Goal: Task Accomplishment & Management: Manage account settings

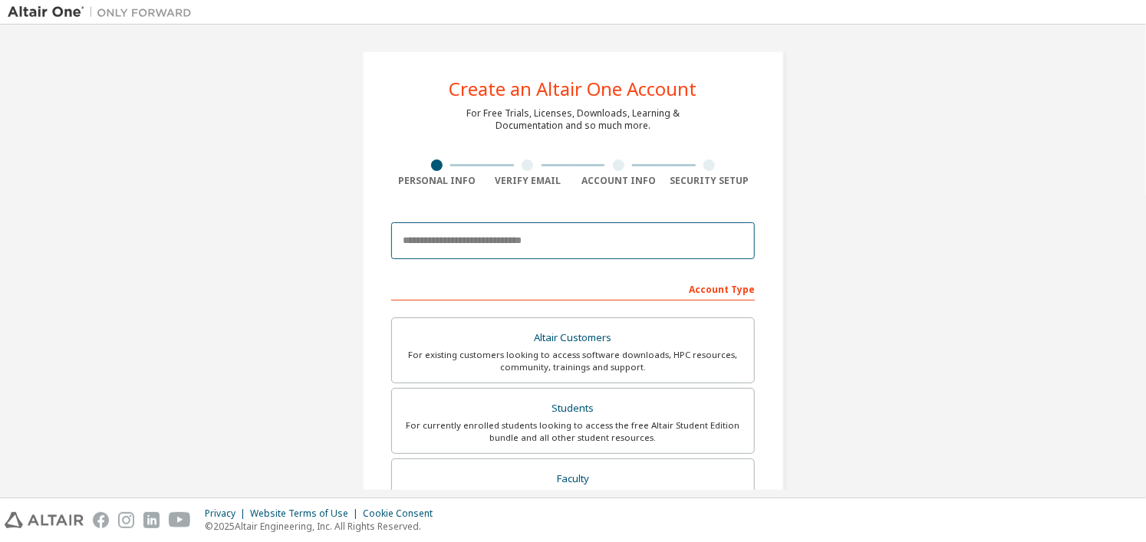
click at [482, 246] on input "email" at bounding box center [573, 240] width 364 height 37
type input "**********"
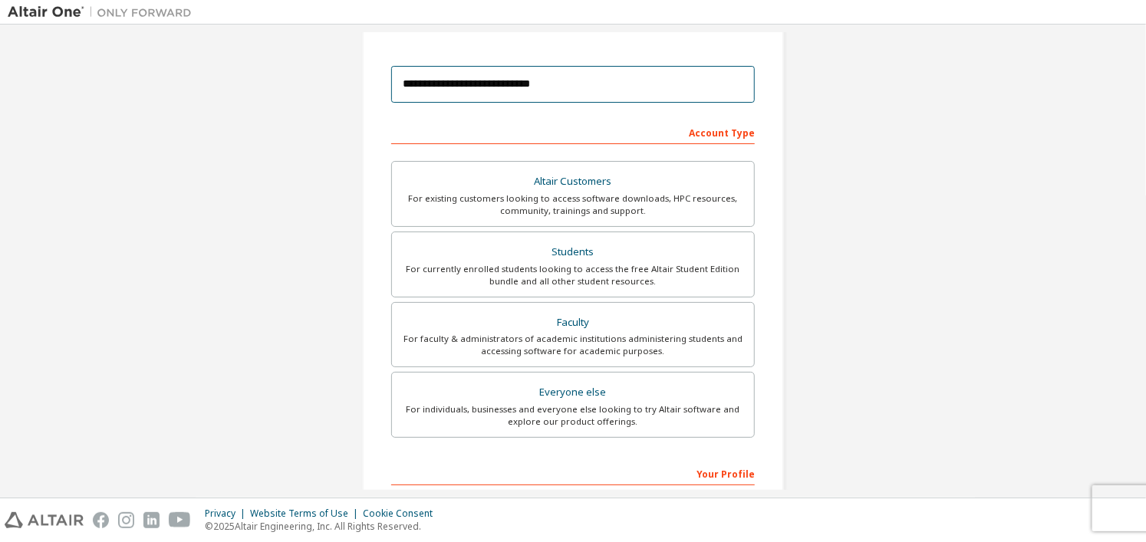
scroll to position [162, 0]
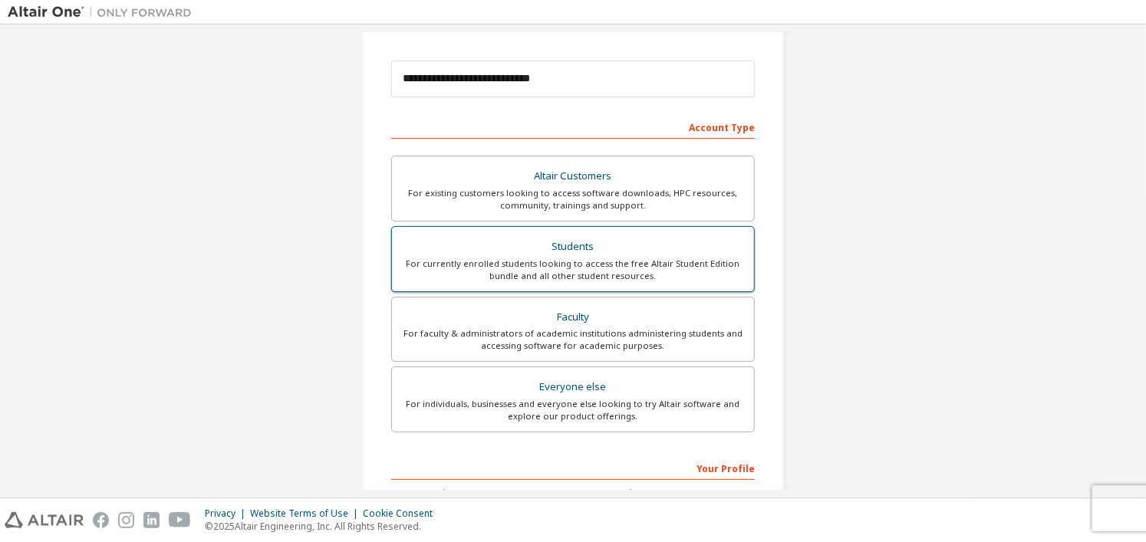
click at [589, 251] on div "Students" at bounding box center [573, 246] width 344 height 21
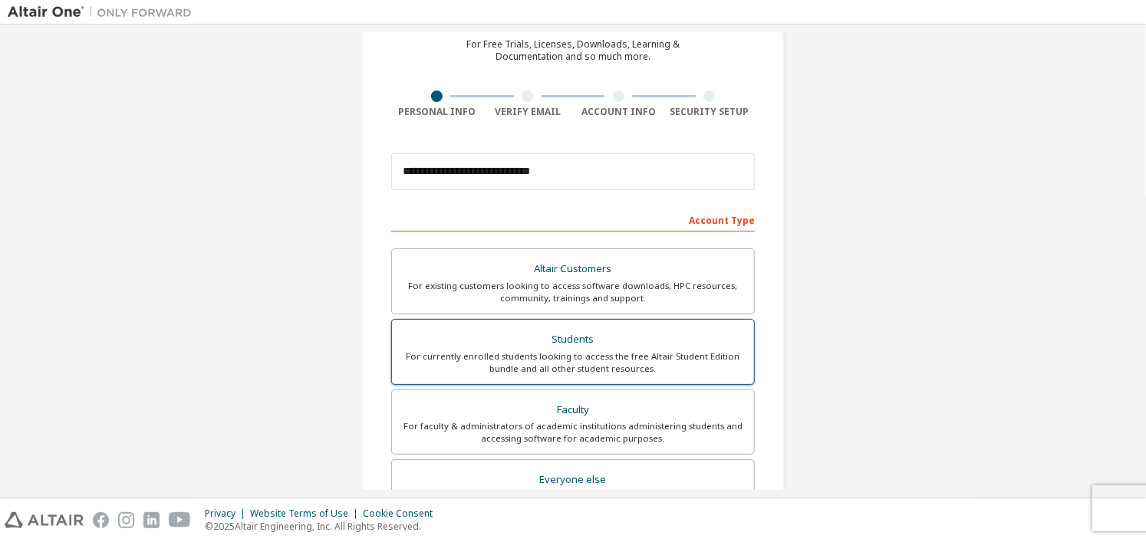
scroll to position [70, 0]
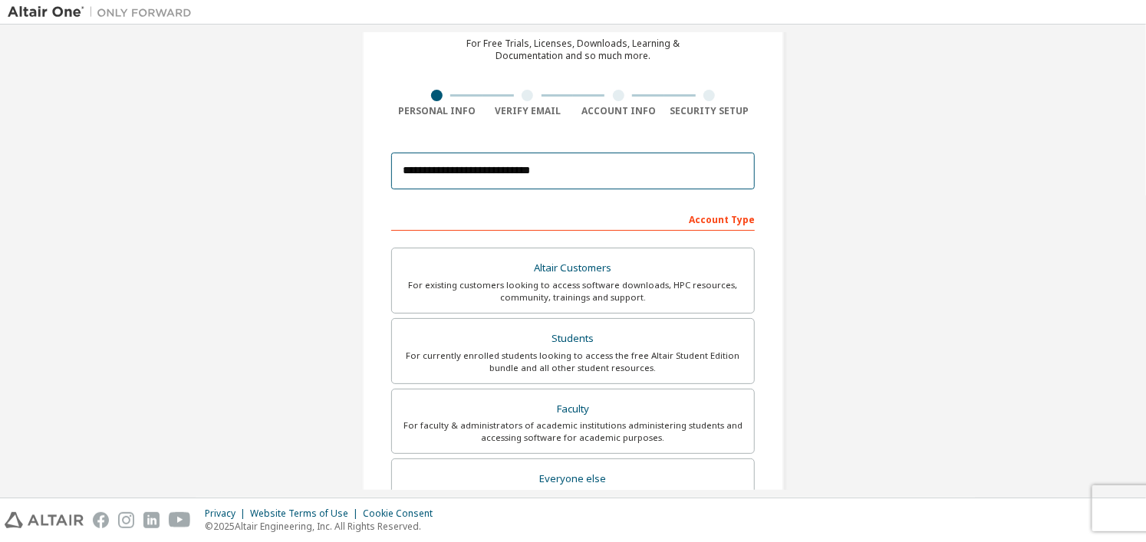
click at [522, 174] on input "**********" at bounding box center [573, 171] width 364 height 37
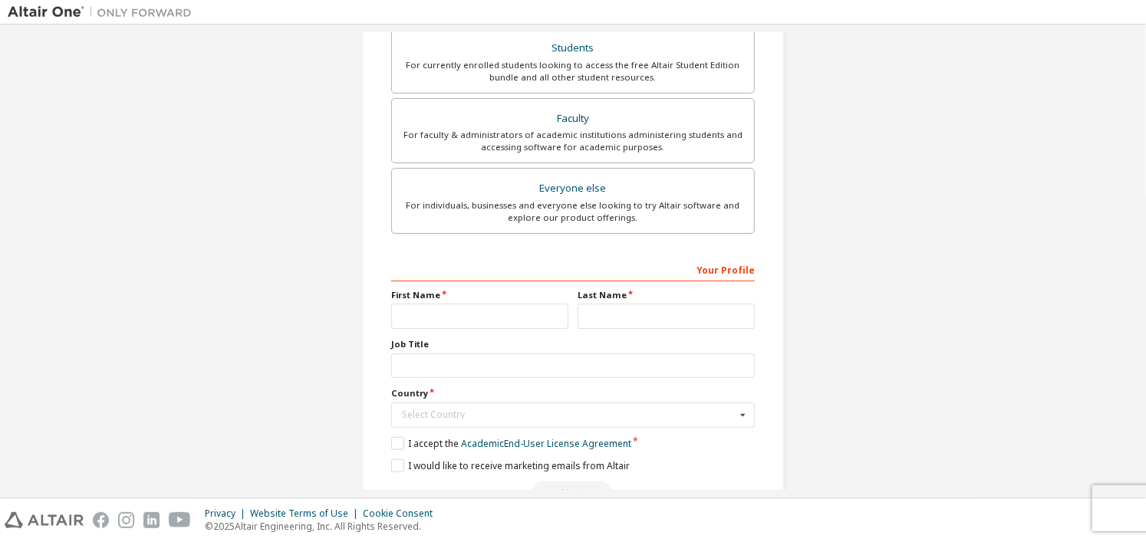
scroll to position [400, 0]
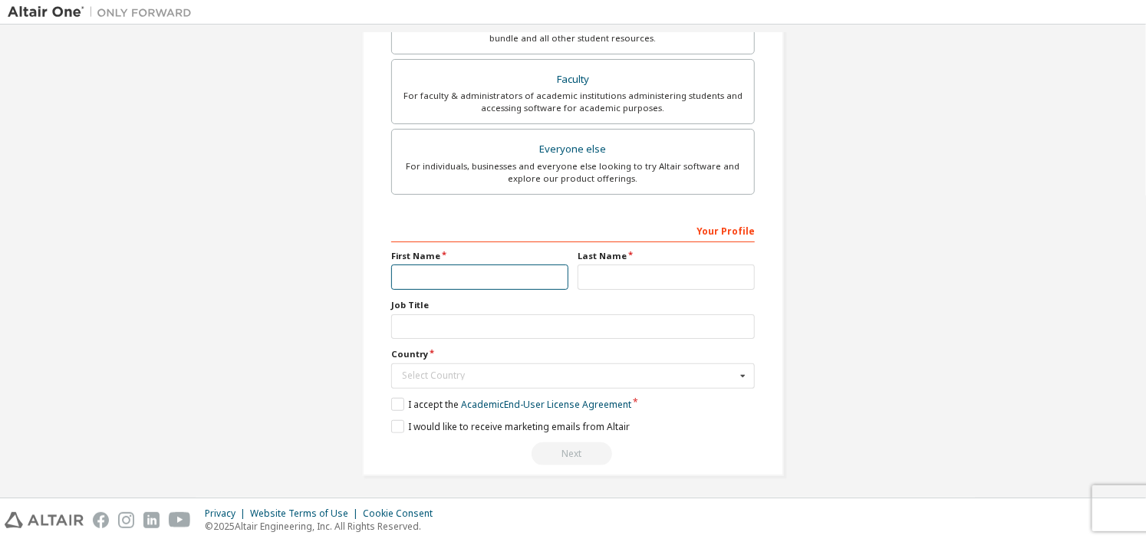
click at [440, 282] on input "text" at bounding box center [479, 277] width 177 height 25
type input "******"
click at [581, 282] on input "text" at bounding box center [666, 277] width 177 height 25
type input "**********"
click at [486, 318] on input "text" at bounding box center [573, 327] width 364 height 25
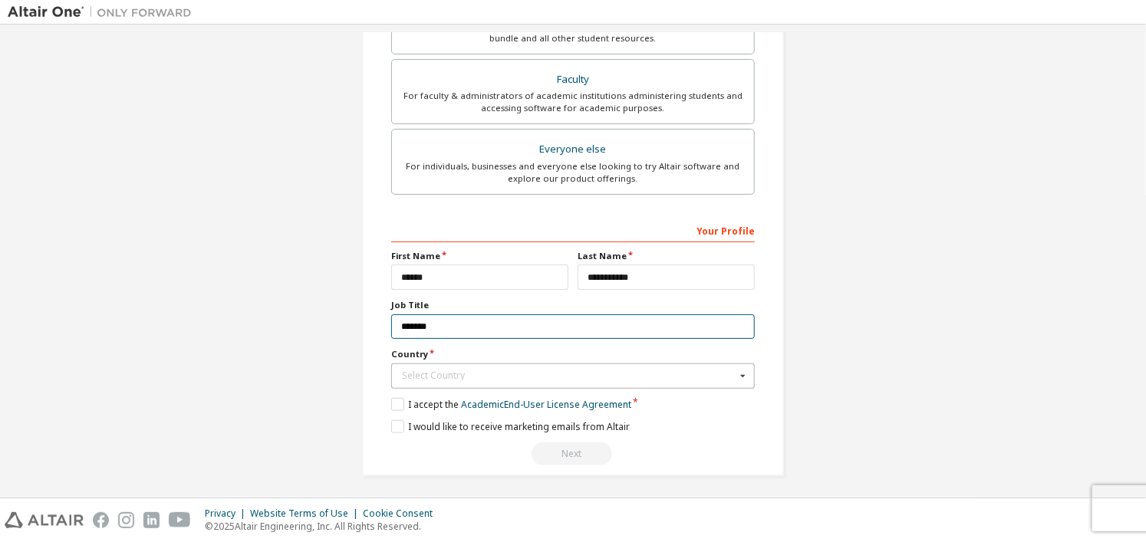
type input "******"
click at [432, 377] on div "Select Country" at bounding box center [569, 375] width 334 height 9
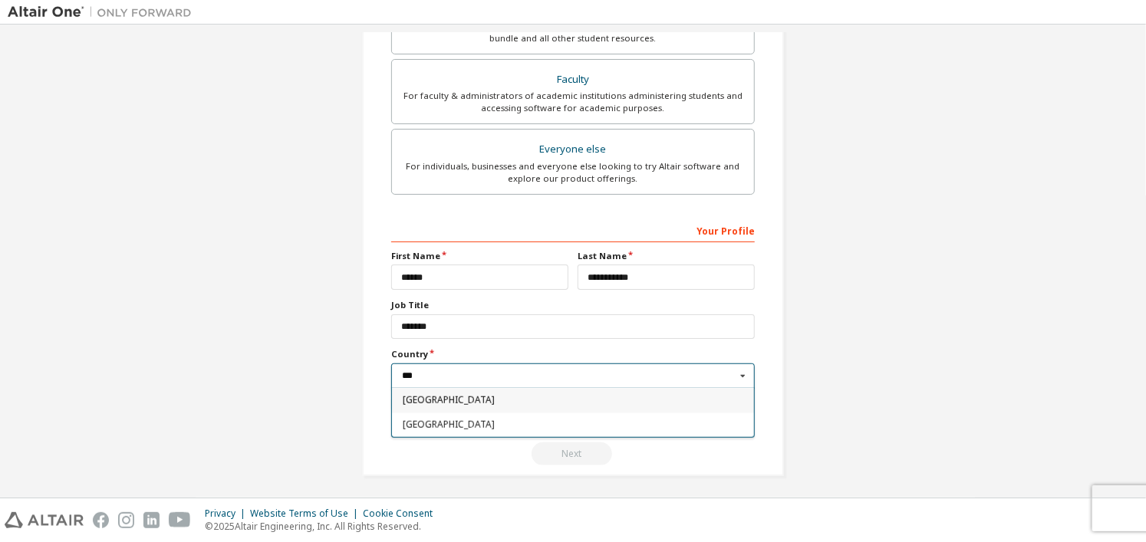
type input "***"
click at [417, 396] on span "Brazil" at bounding box center [573, 400] width 341 height 9
type input "***"
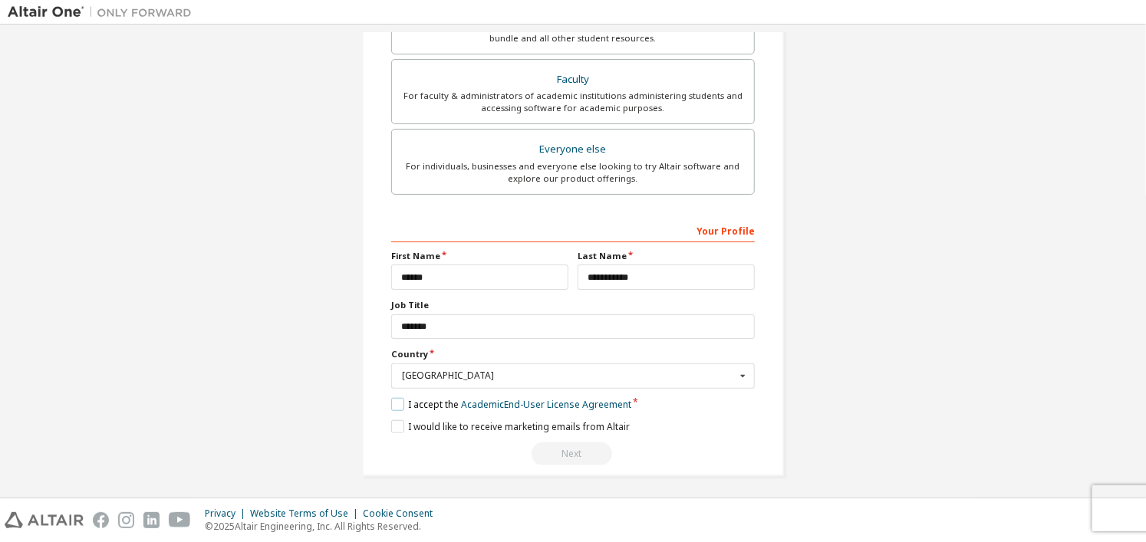
click at [443, 400] on label "I accept the Academic End-User License Agreement" at bounding box center [511, 404] width 240 height 13
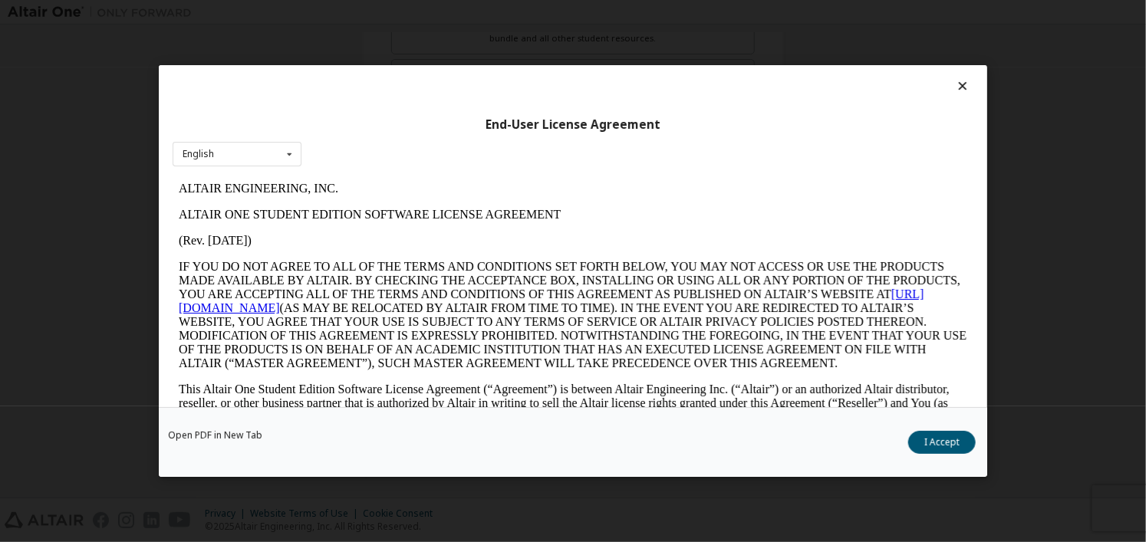
scroll to position [0, 0]
click at [959, 89] on icon at bounding box center [963, 86] width 16 height 14
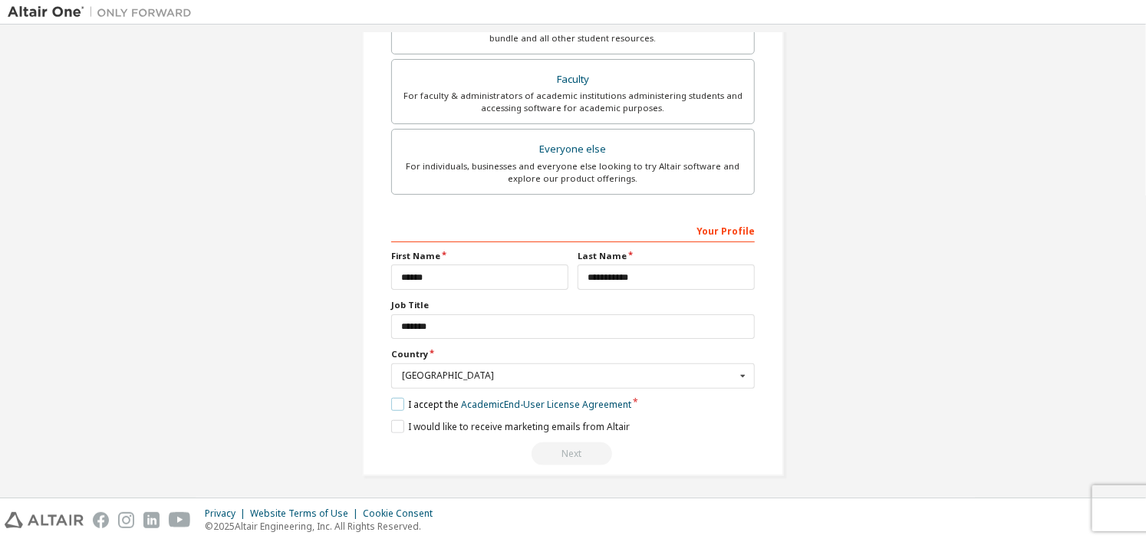
click at [395, 402] on label "I accept the Academic End-User License Agreement" at bounding box center [511, 404] width 240 height 13
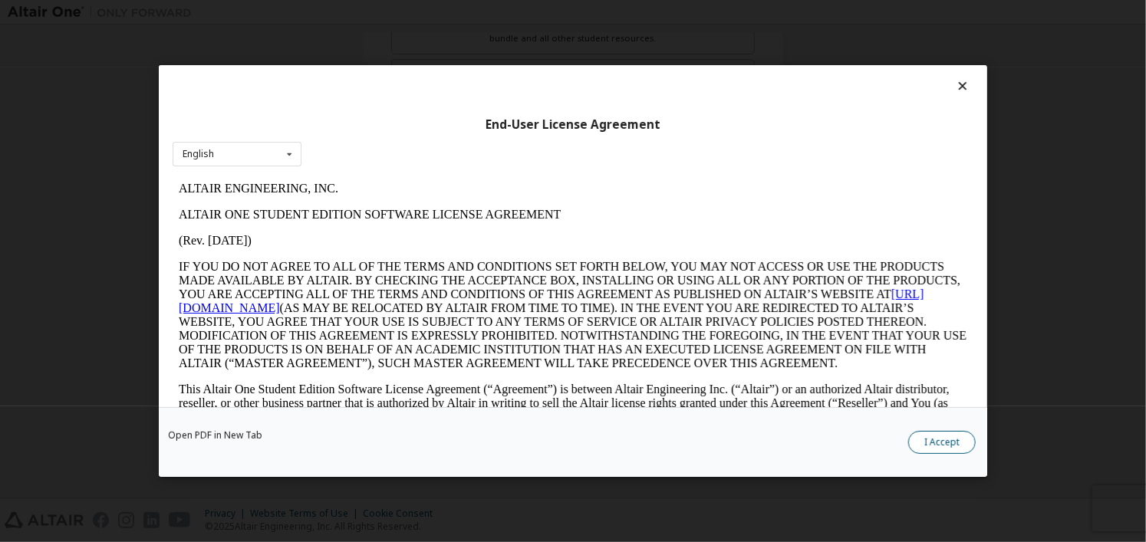
click at [947, 443] on button "I Accept" at bounding box center [942, 442] width 68 height 23
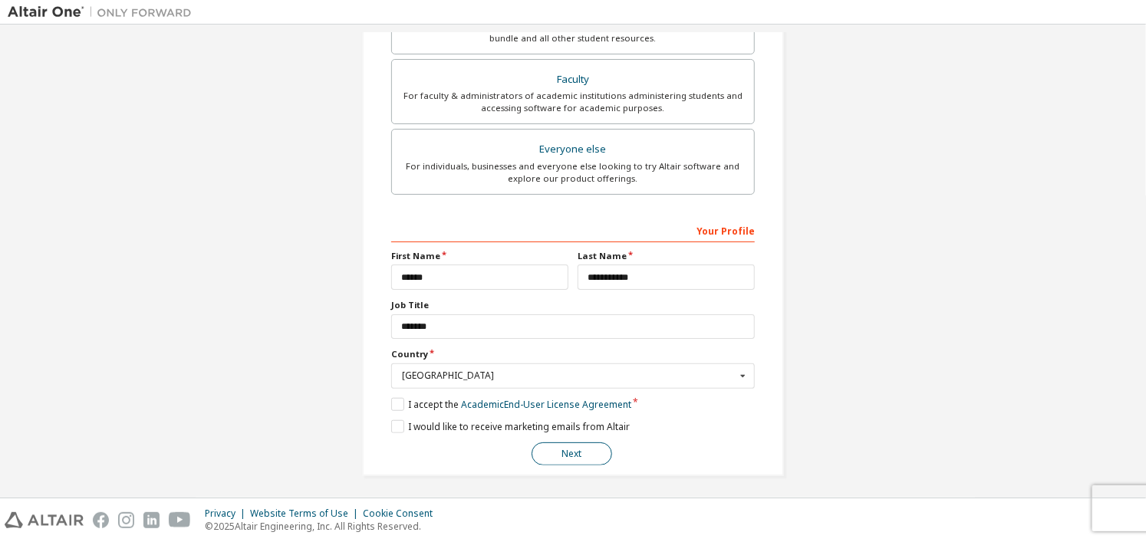
click at [547, 454] on button "Next" at bounding box center [572, 454] width 81 height 23
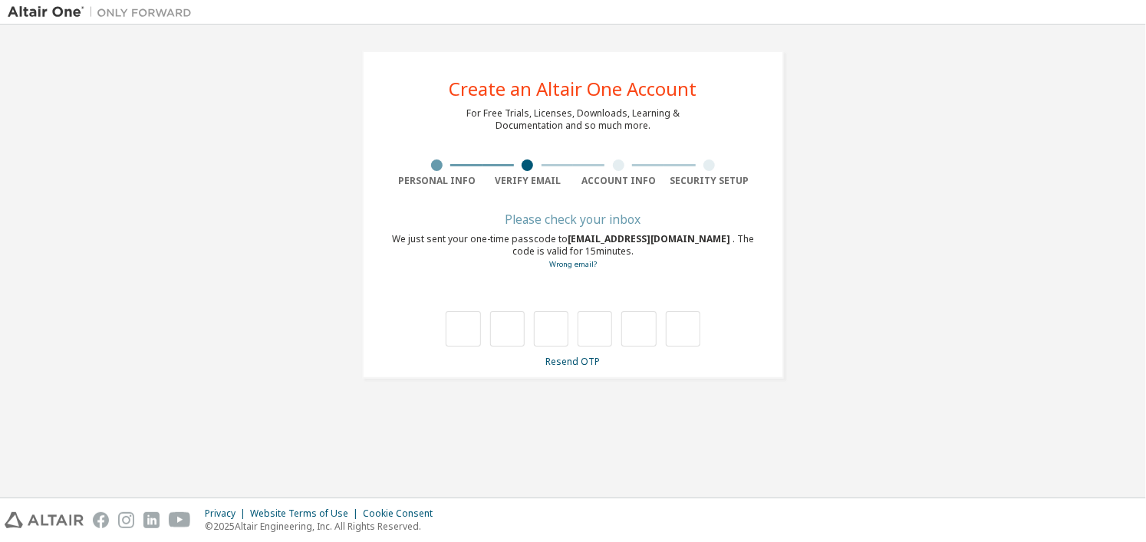
type input "*"
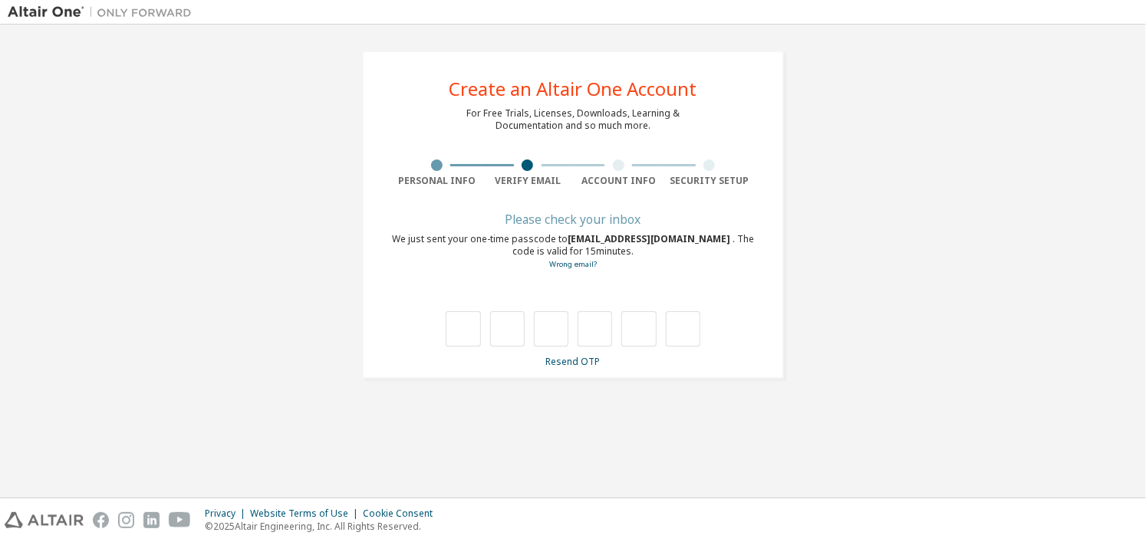
type input "*"
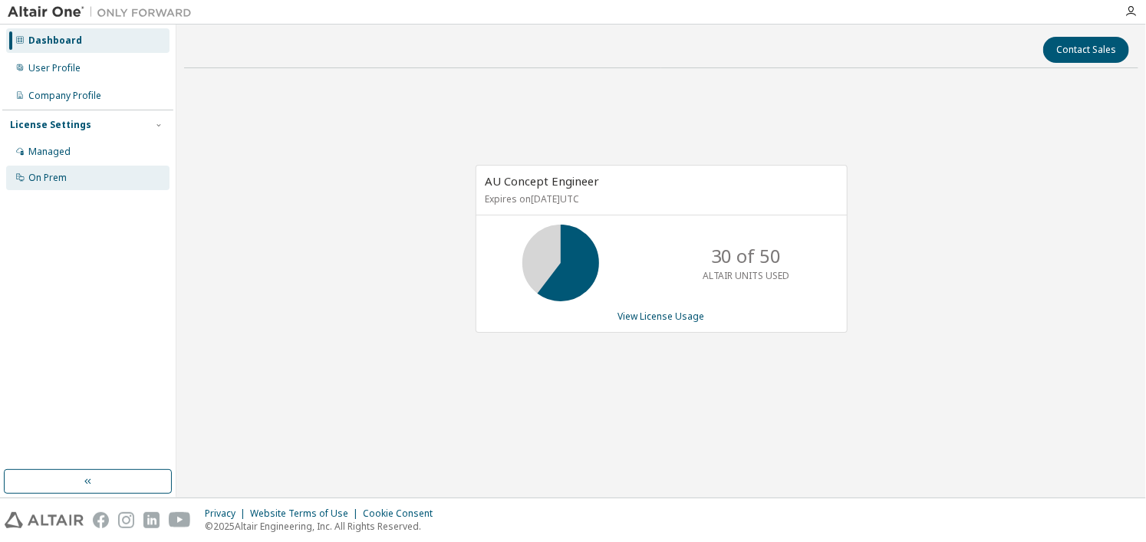
click at [68, 170] on div "On Prem" at bounding box center [87, 178] width 163 height 25
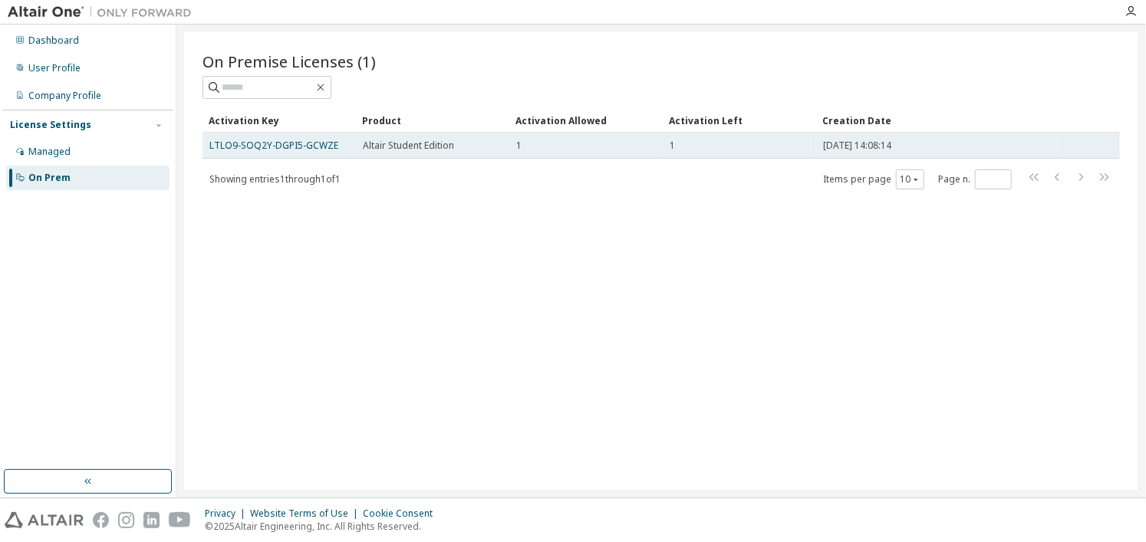
click at [335, 143] on div "LTLO9-SOQ2Y-DGPI5-GCWZE" at bounding box center [279, 146] width 140 height 12
click at [320, 141] on link "LTLO9-SOQ2Y-DGPI5-GCWZE" at bounding box center [273, 145] width 129 height 13
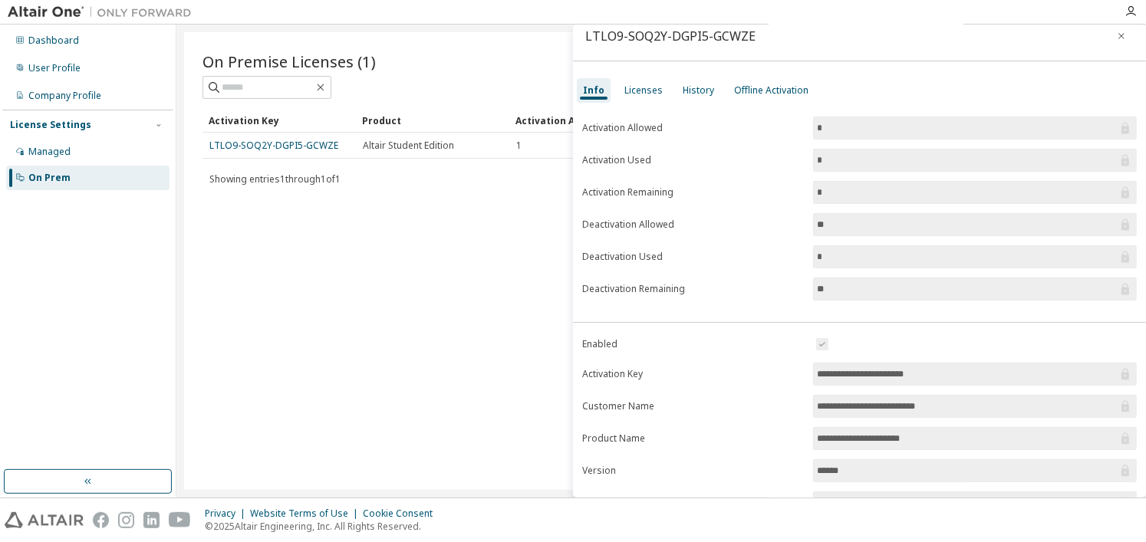
scroll to position [12, 0]
click at [637, 90] on div "Licenses" at bounding box center [644, 91] width 38 height 12
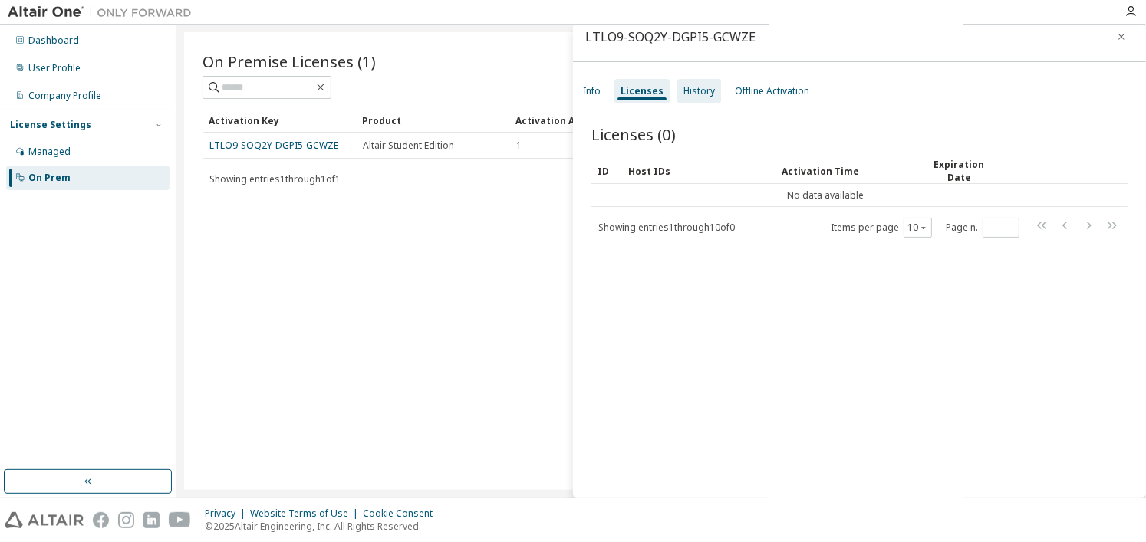
click at [707, 94] on div "History" at bounding box center [699, 91] width 31 height 12
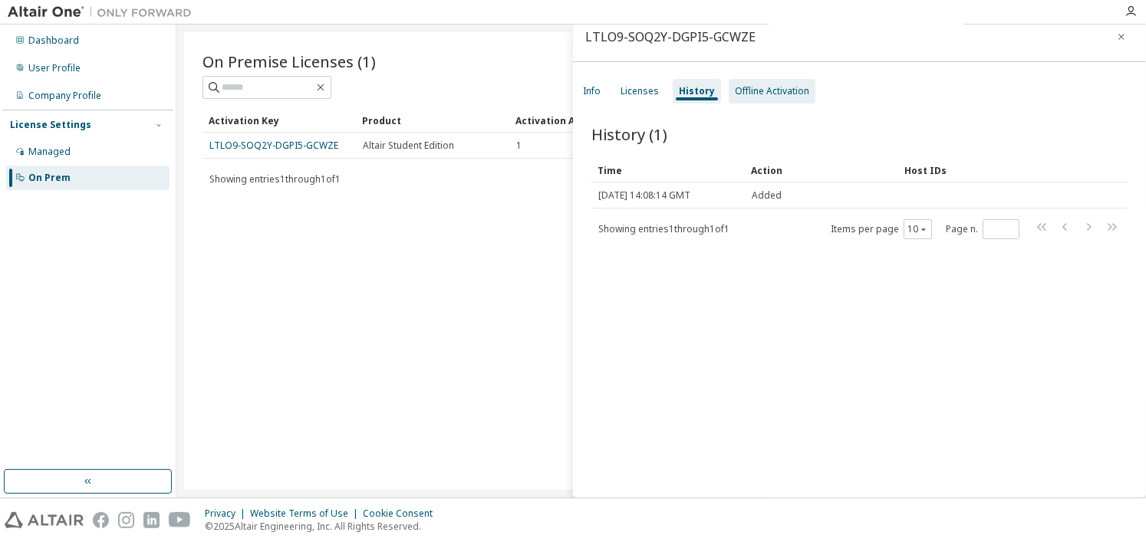
click at [750, 90] on div "Offline Activation" at bounding box center [772, 91] width 74 height 12
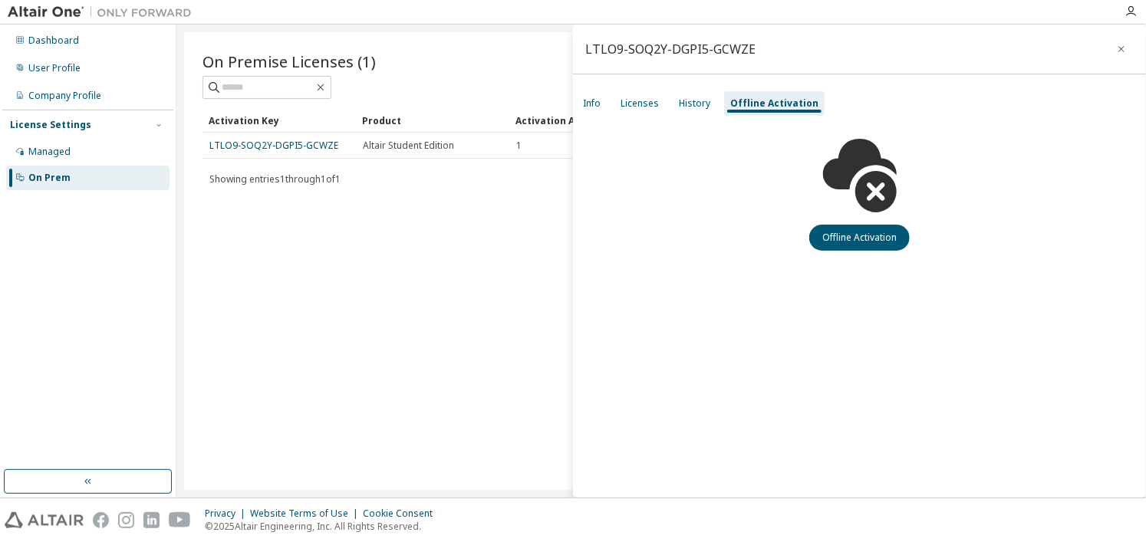
scroll to position [0, 0]
click at [681, 107] on div "History" at bounding box center [694, 103] width 31 height 12
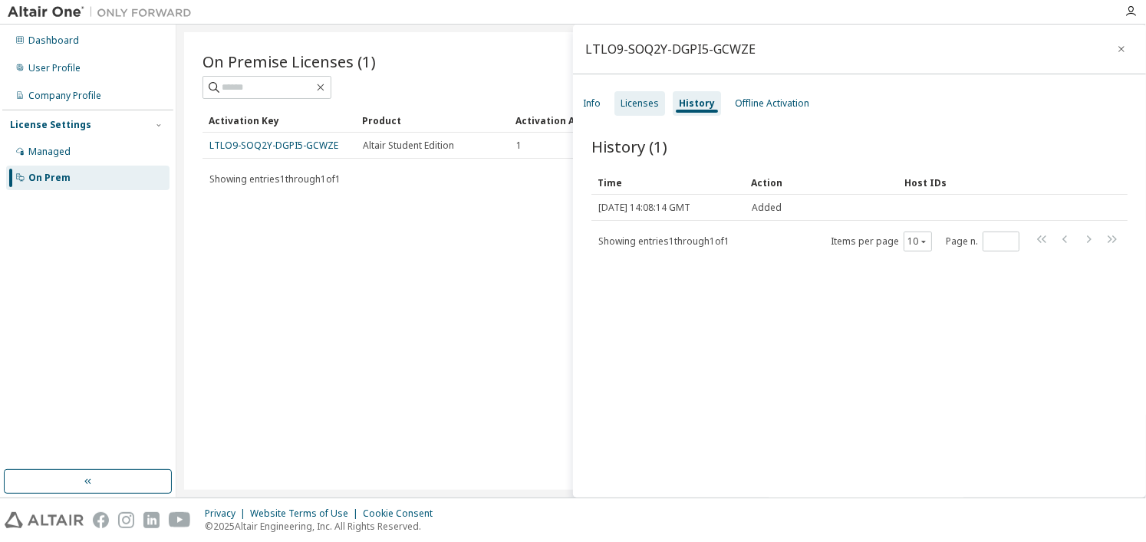
click at [628, 104] on div "Licenses" at bounding box center [640, 103] width 38 height 12
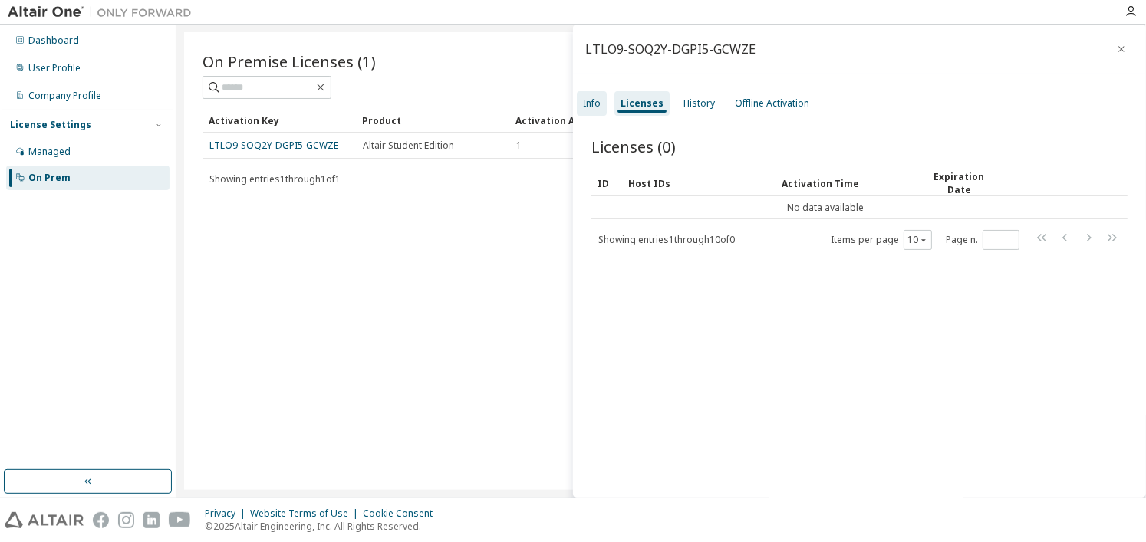
click at [595, 104] on div "Info" at bounding box center [592, 103] width 18 height 12
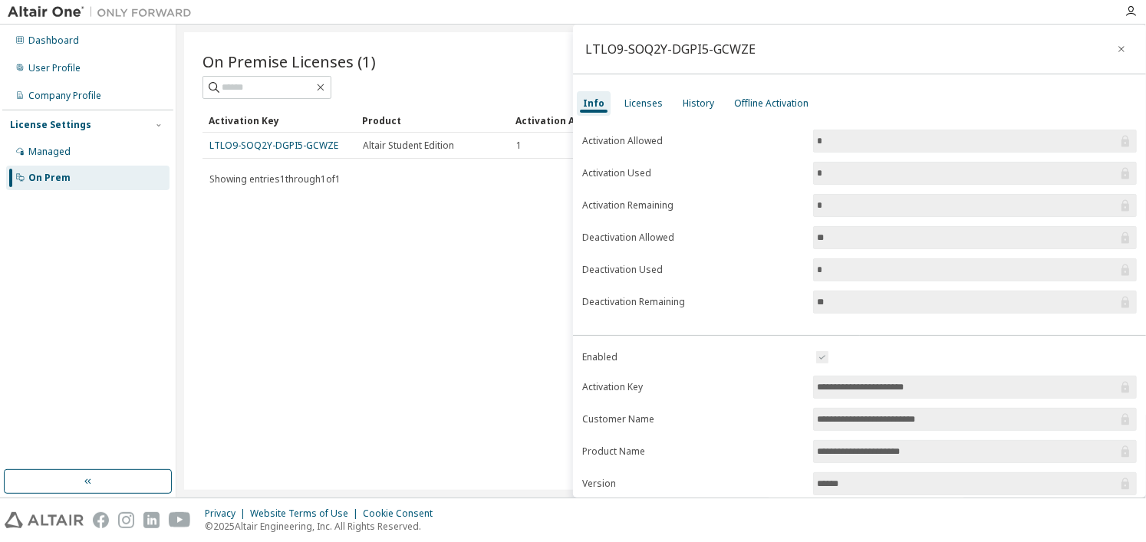
scroll to position [160, 0]
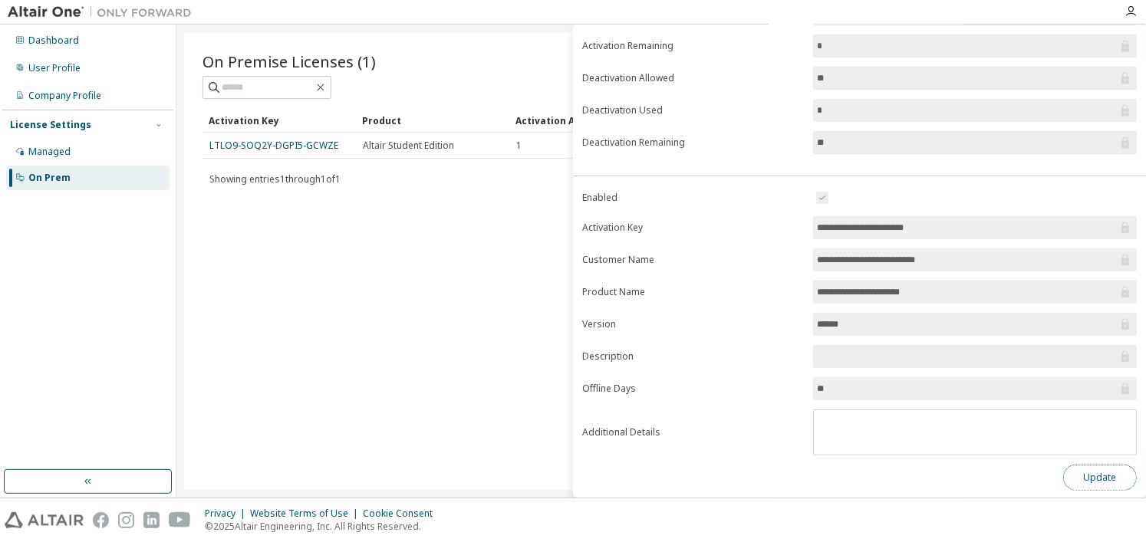
click at [1089, 474] on button "Update" at bounding box center [1100, 478] width 74 height 26
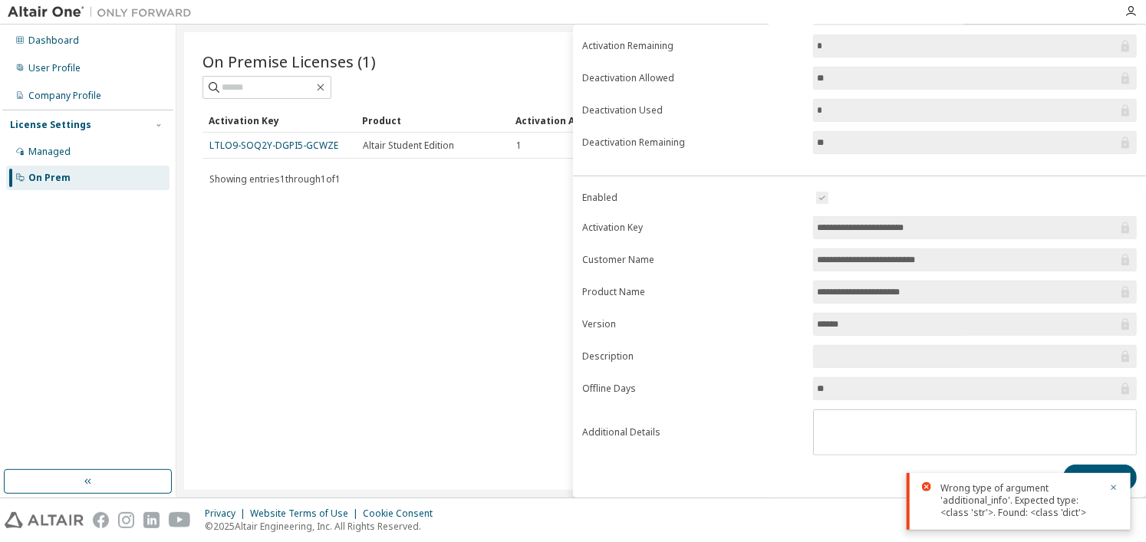
click at [1116, 481] on div "Wrong type of argument 'additional_info'. Expected type: <class 'str'>. Found: …" at bounding box center [1019, 501] width 224 height 57
click at [1111, 486] on icon "button" at bounding box center [1113, 487] width 9 height 9
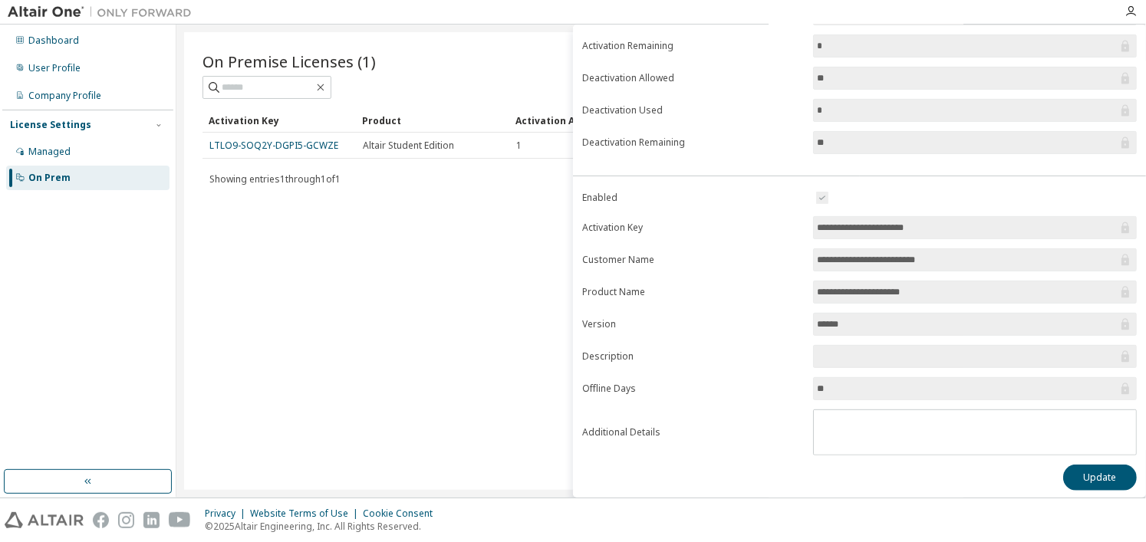
click at [499, 384] on div "On Premise Licenses (1) Clear Load Save Save As Field Operator Value Select fil…" at bounding box center [661, 261] width 954 height 458
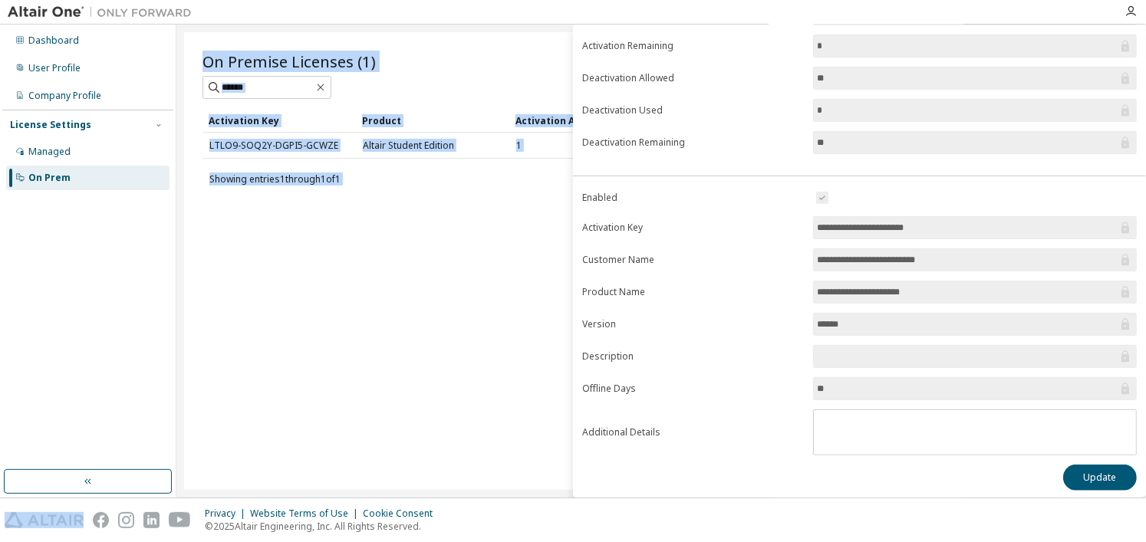
click at [499, 384] on div "On Premise Licenses (1) Clear Load Save Save As Field Operator Value Select fil…" at bounding box center [661, 261] width 954 height 458
click at [60, 483] on button "button" at bounding box center [88, 482] width 168 height 25
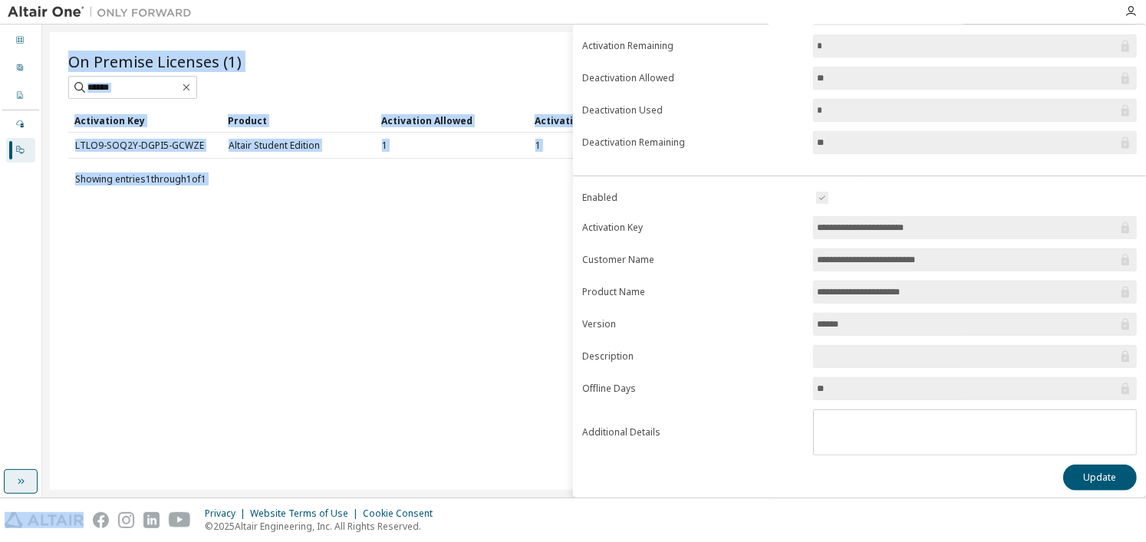
click at [60, 483] on div "On Premise Licenses (1) Clear Load Save Save As Field Operator Value Select fil…" at bounding box center [594, 261] width 1089 height 458
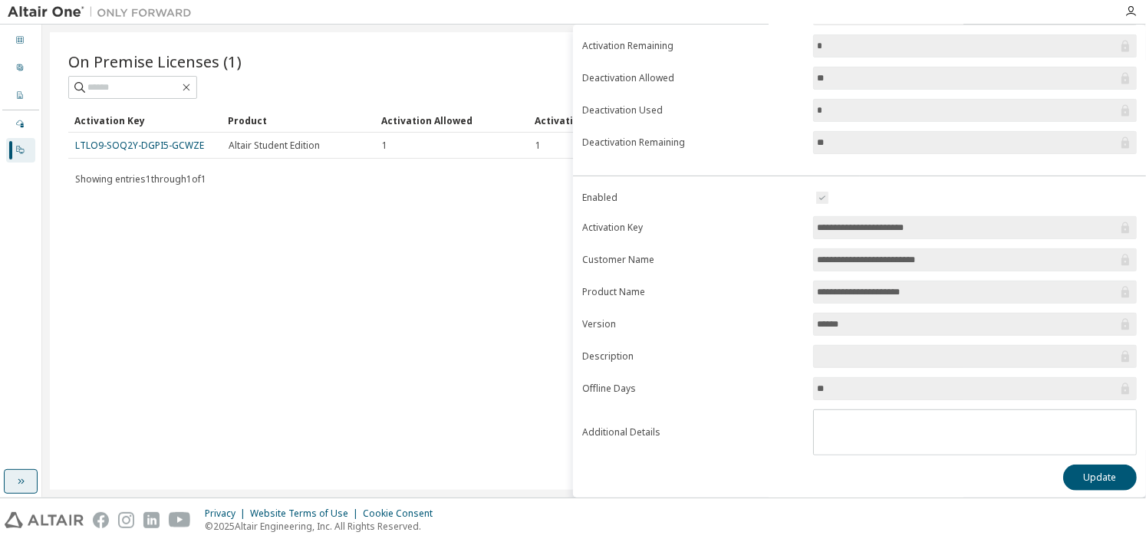
click at [32, 482] on button "button" at bounding box center [21, 482] width 34 height 25
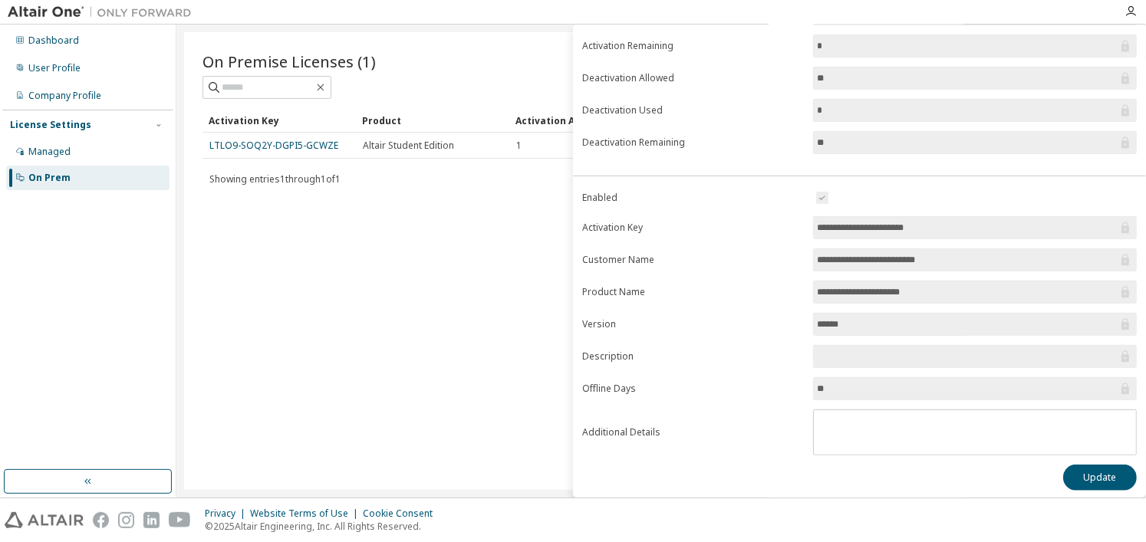
scroll to position [0, 0]
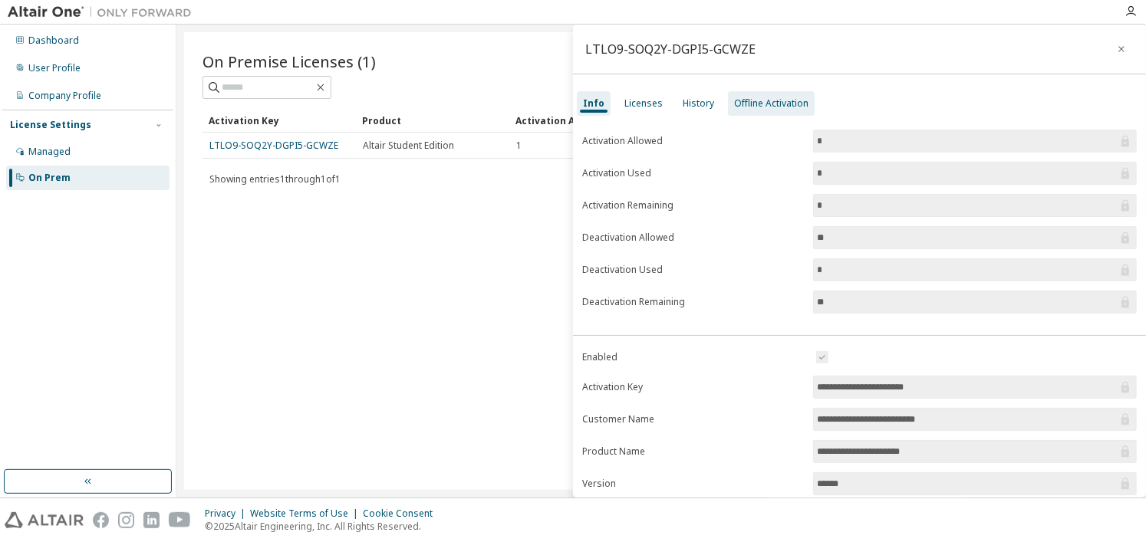
click at [781, 96] on div "Offline Activation" at bounding box center [771, 103] width 87 height 25
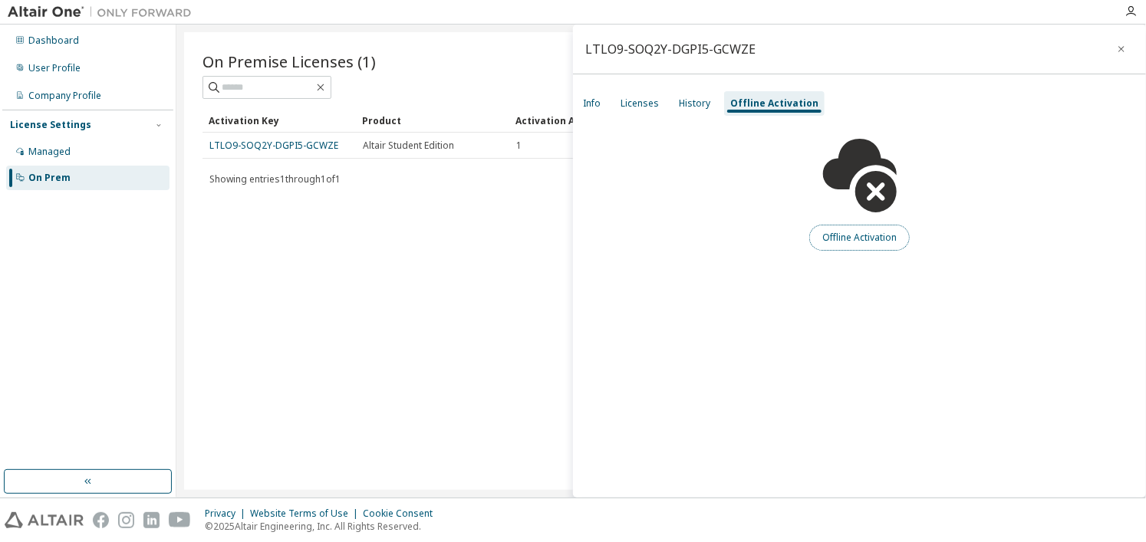
click at [869, 232] on button "Offline Activation" at bounding box center [859, 238] width 101 height 26
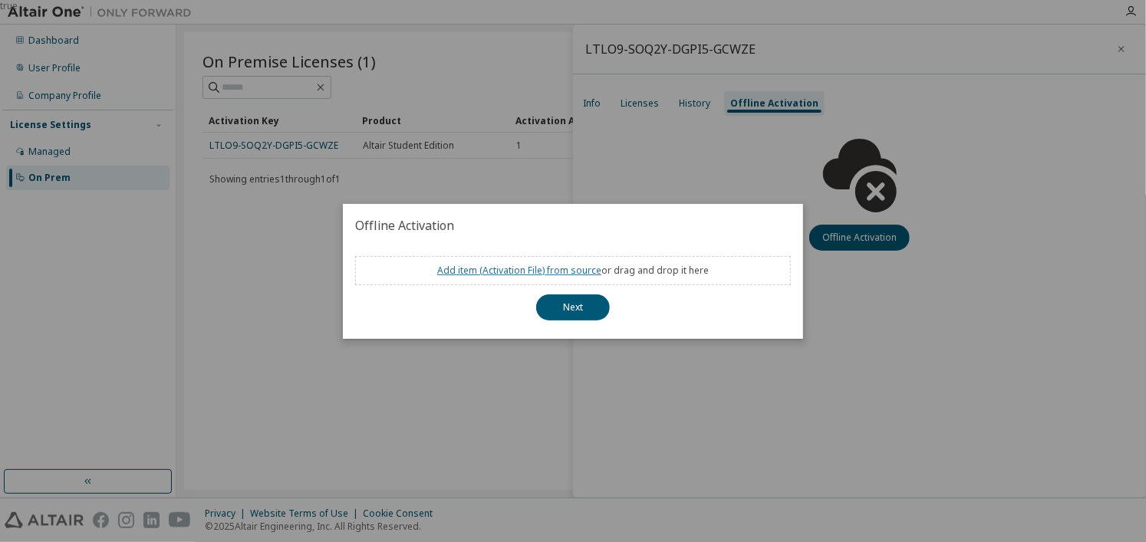
click at [512, 272] on link "Add item ( Activation File ) from source" at bounding box center [519, 270] width 164 height 13
click at [588, 299] on button "Next" at bounding box center [573, 308] width 74 height 26
click at [1120, 51] on div "true" at bounding box center [573, 271] width 1146 height 542
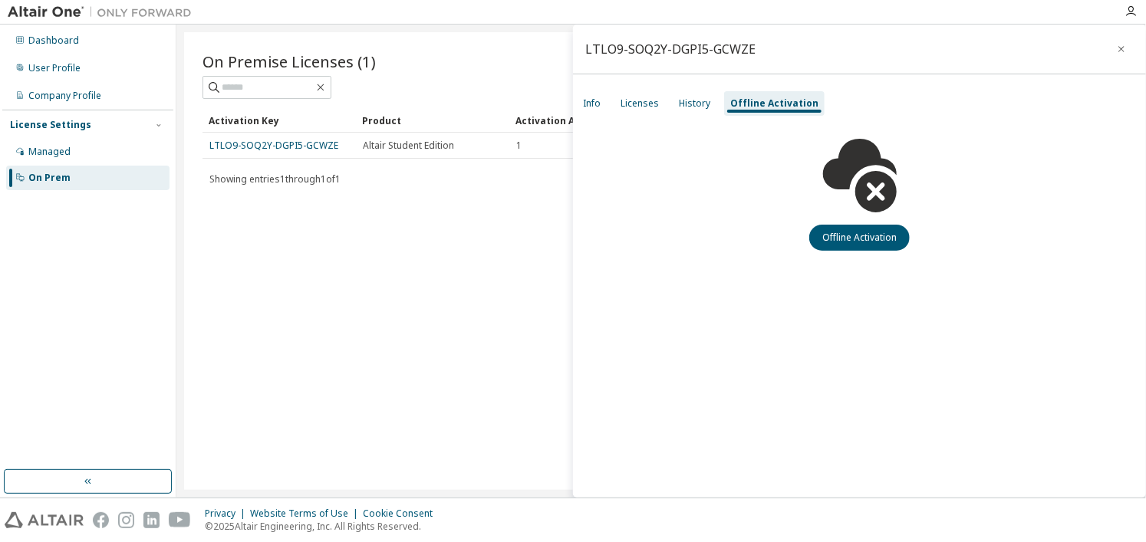
click at [1120, 51] on icon "button" at bounding box center [1121, 49] width 11 height 12
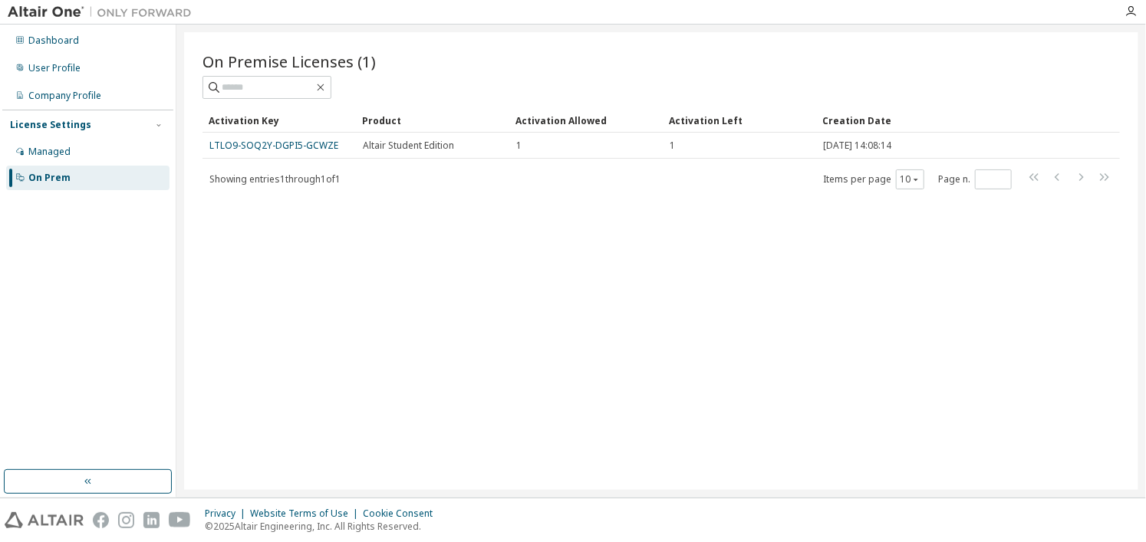
click at [1120, 51] on div "On Premise Licenses (1) Clear Load Save Save As Field Operator Value Select fil…" at bounding box center [661, 261] width 954 height 458
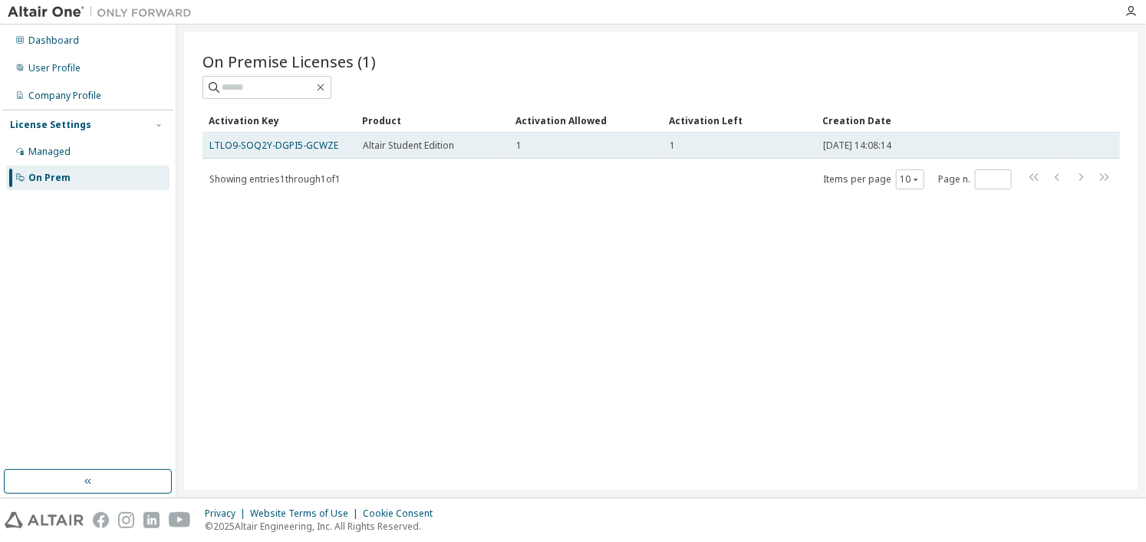
click at [966, 150] on div "2025-09-09 14:08:14" at bounding box center [937, 146] width 229 height 12
click at [789, 157] on td "1" at bounding box center [739, 146] width 153 height 26
click at [742, 148] on div "1" at bounding box center [740, 146] width 140 height 12
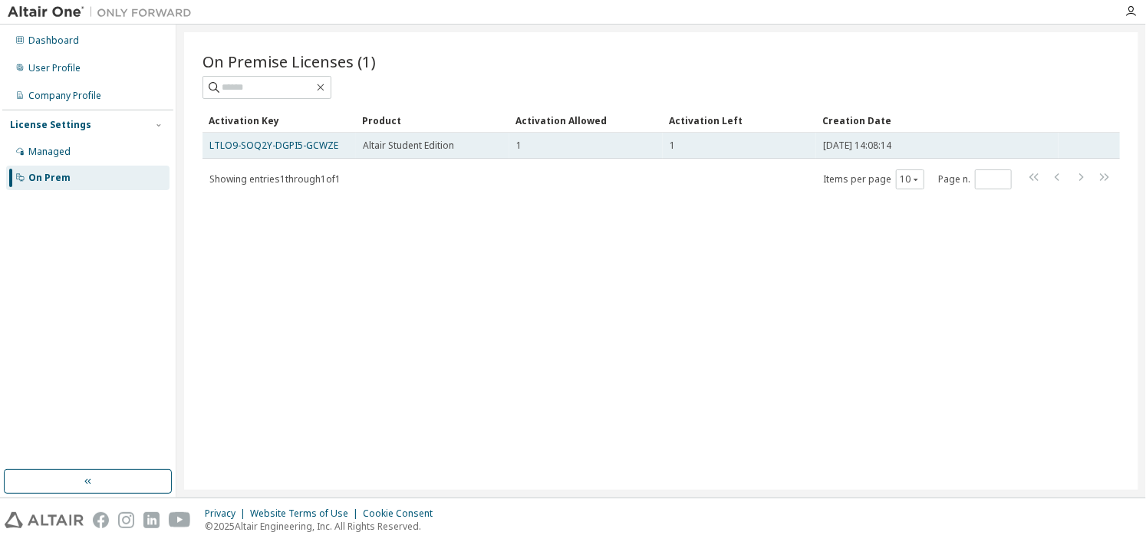
click at [419, 146] on span "Altair Student Edition" at bounding box center [408, 146] width 91 height 12
click at [297, 139] on link "LTLO9-SOQ2Y-DGPI5-GCWZE" at bounding box center [273, 145] width 129 height 13
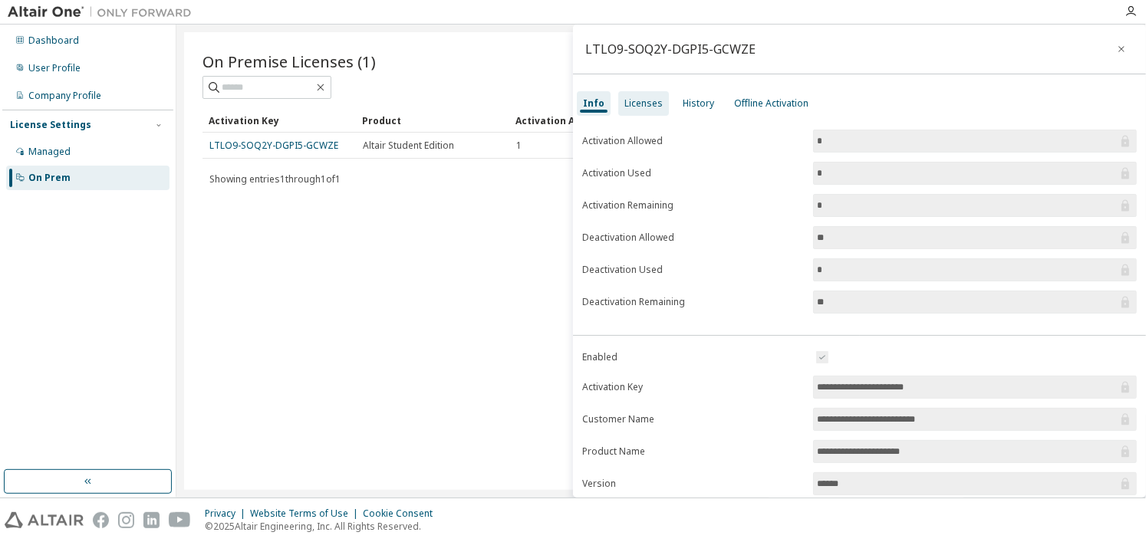
click at [641, 107] on div "Licenses" at bounding box center [644, 103] width 38 height 12
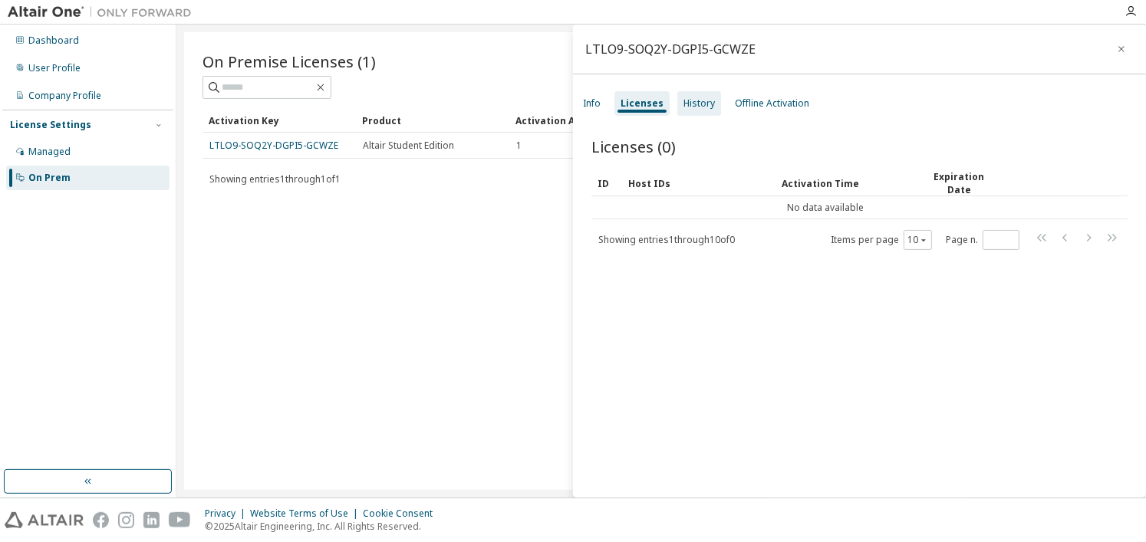
click at [708, 109] on div "History" at bounding box center [699, 103] width 31 height 12
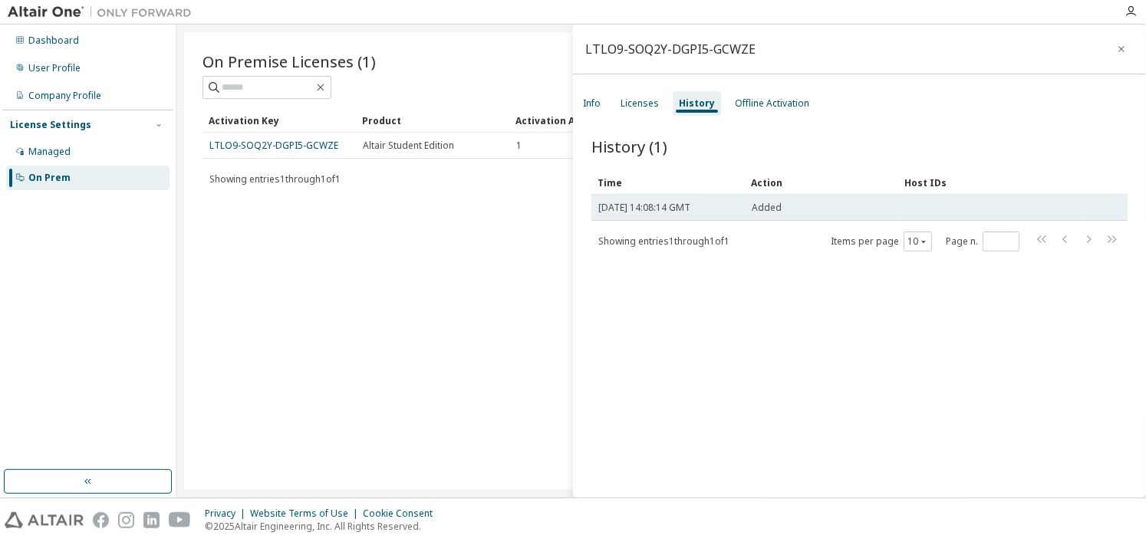
click at [684, 208] on span "Tue, 09 Sep 2025 14:08:14 GMT" at bounding box center [644, 208] width 92 height 12
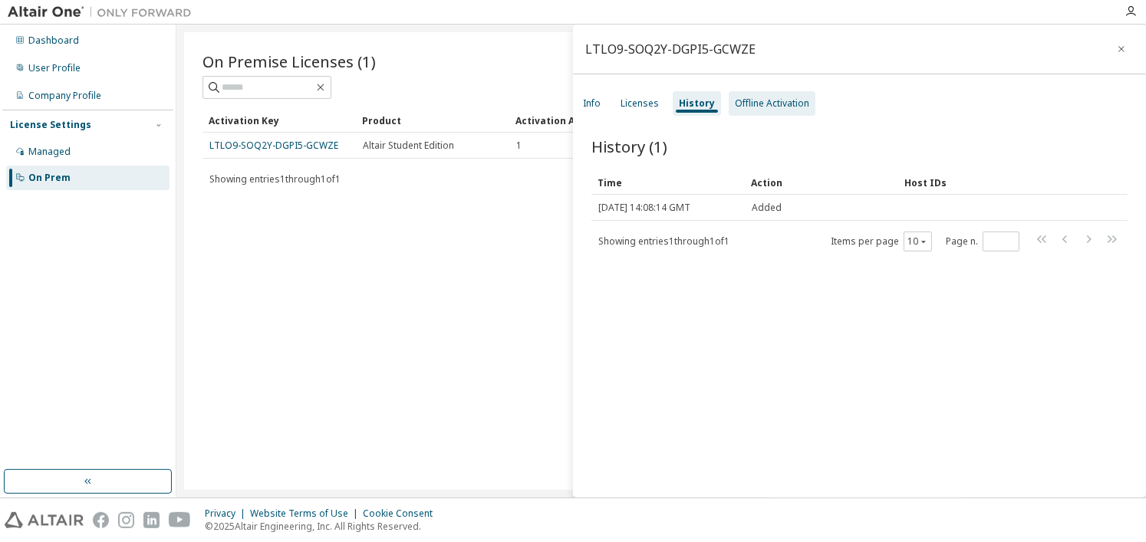
click at [760, 110] on div "Offline Activation" at bounding box center [772, 103] width 87 height 25
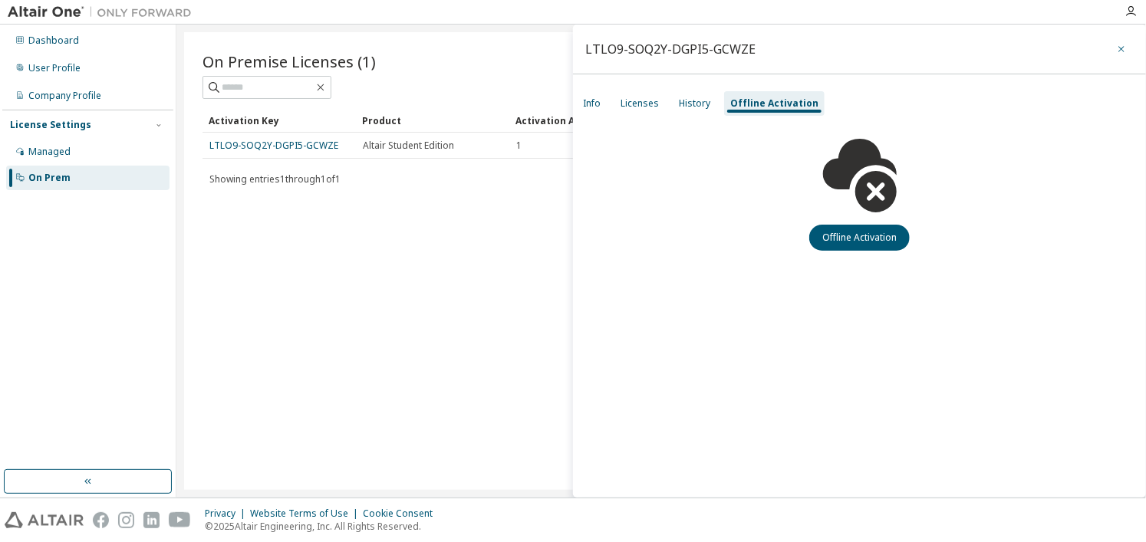
click at [1117, 47] on icon "button" at bounding box center [1121, 49] width 11 height 12
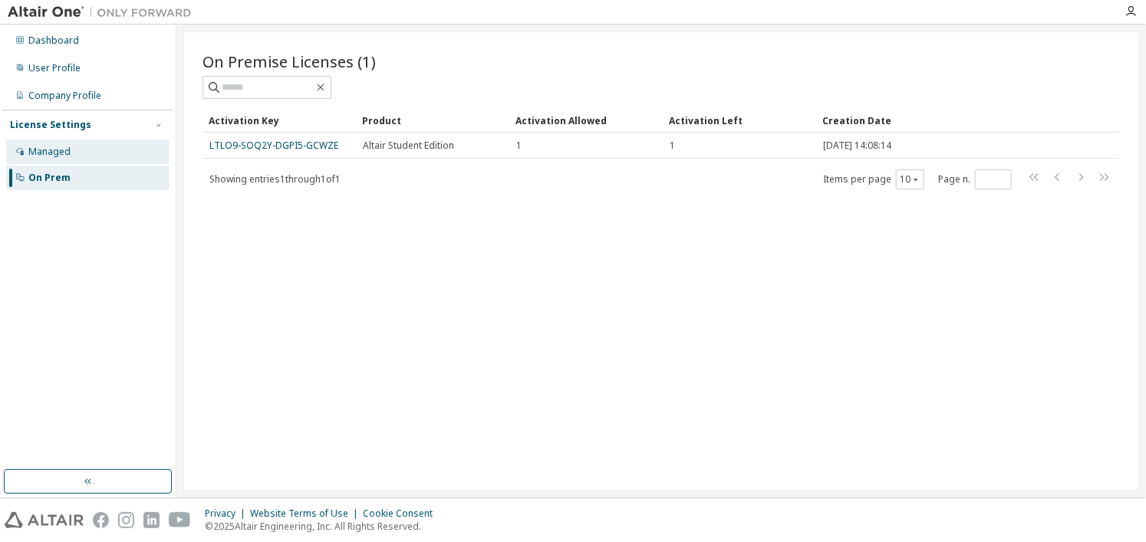
click at [103, 159] on div "Managed" at bounding box center [87, 152] width 163 height 25
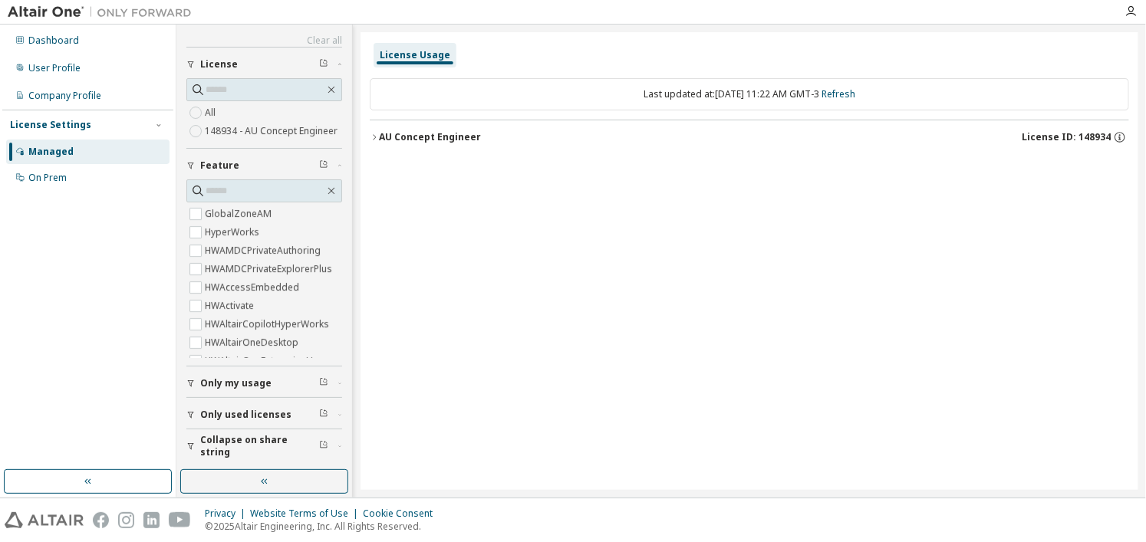
scroll to position [40, 0]
click at [250, 414] on span "Only used licenses" at bounding box center [245, 415] width 91 height 12
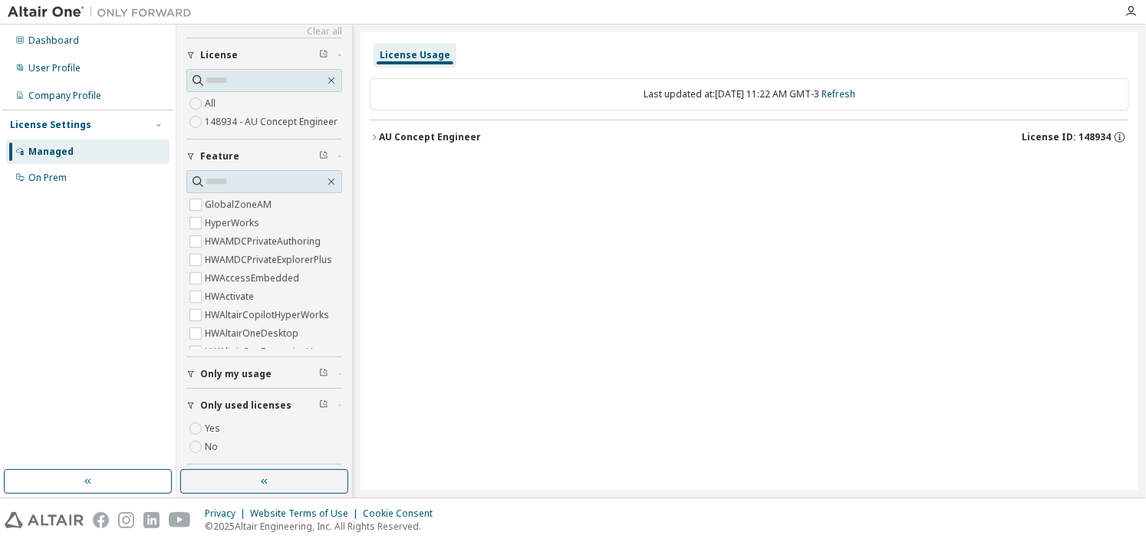
click at [250, 391] on button "Only my usage" at bounding box center [264, 375] width 156 height 34
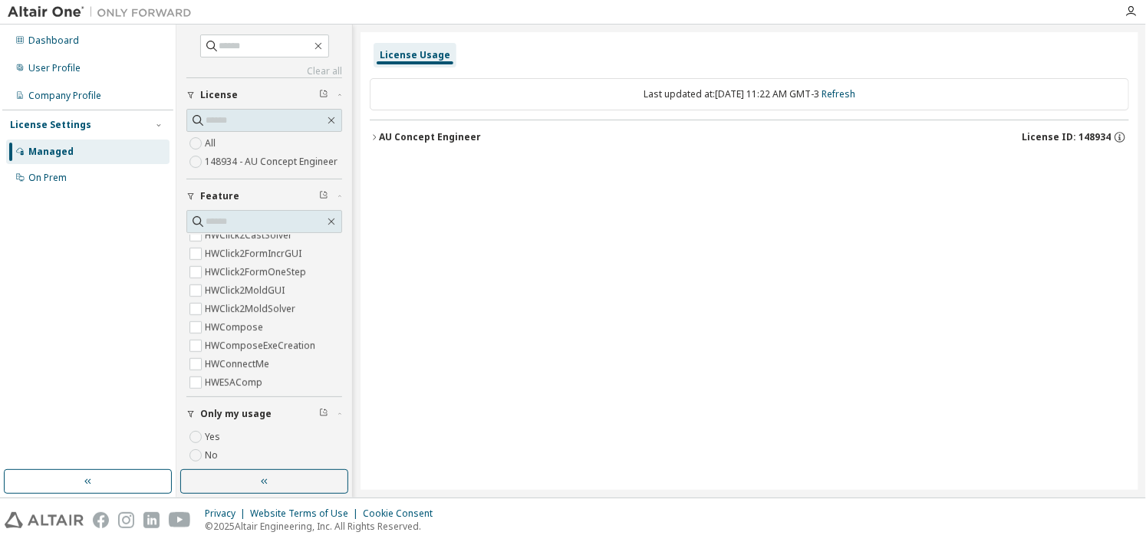
scroll to position [0, 0]
click at [61, 5] on img at bounding box center [104, 12] width 192 height 15
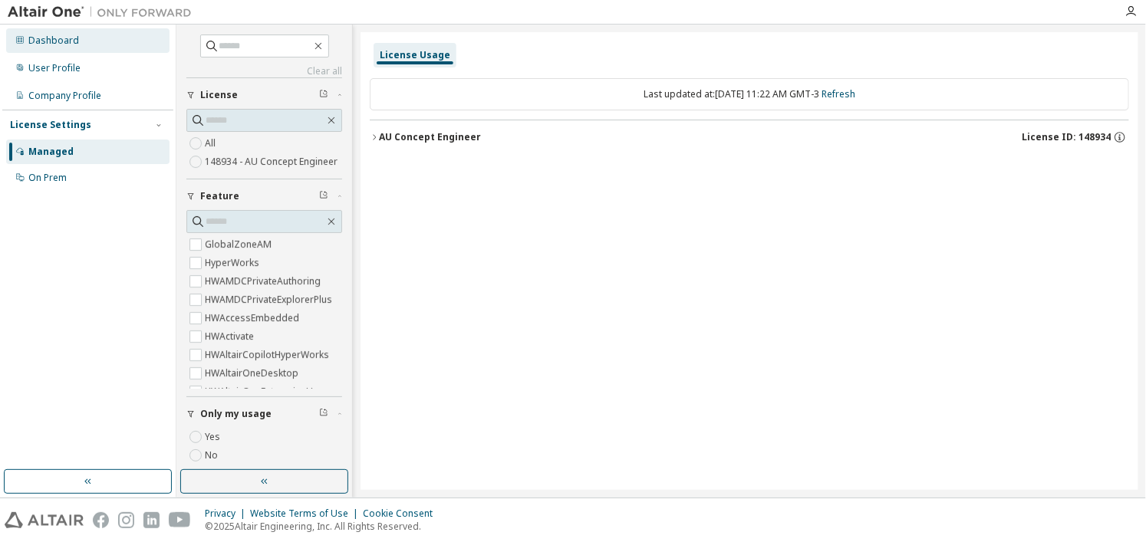
click at [61, 35] on div "Dashboard" at bounding box center [53, 41] width 51 height 12
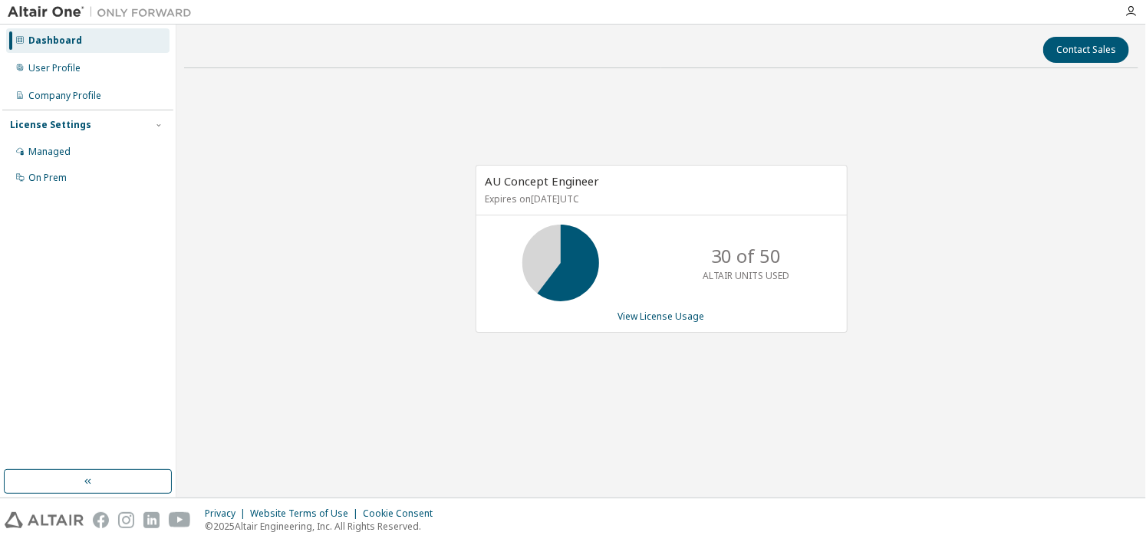
click at [77, 131] on div "License Settings" at bounding box center [88, 125] width 156 height 14
click at [1090, 42] on button "Contact Sales" at bounding box center [1086, 50] width 86 height 26
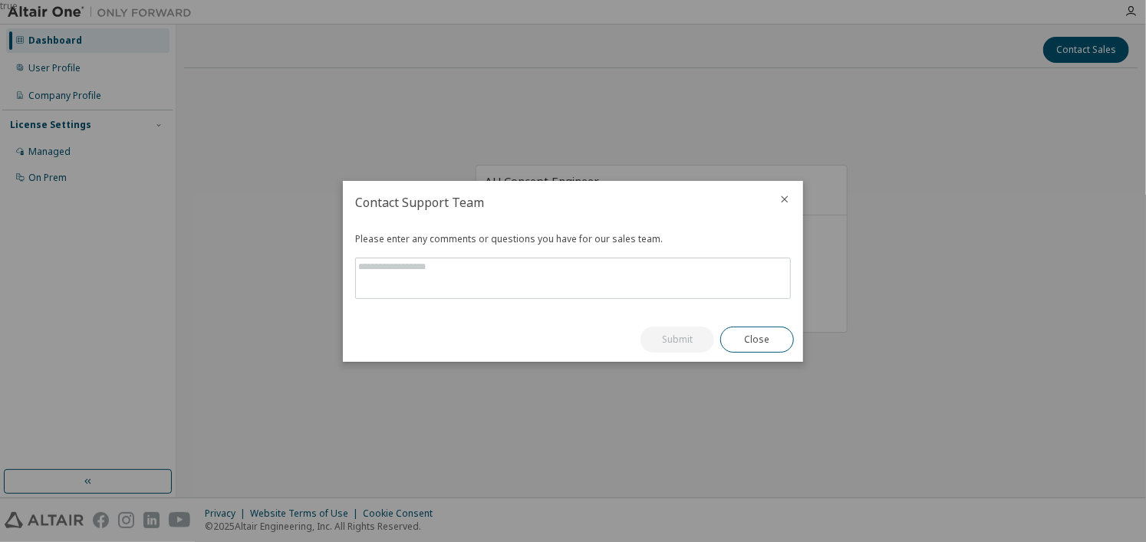
drag, startPoint x: 791, startPoint y: 205, endPoint x: 782, endPoint y: 196, distance: 13.0
click at [782, 196] on div at bounding box center [784, 201] width 37 height 40
click at [782, 196] on icon "close" at bounding box center [785, 199] width 7 height 7
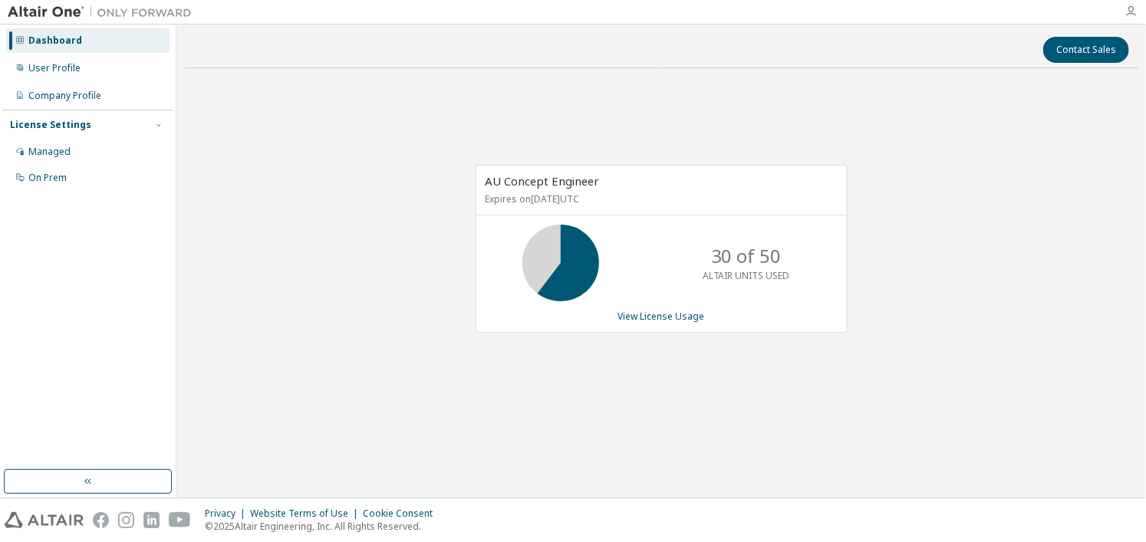
click at [1135, 15] on icon "button" at bounding box center [1131, 11] width 12 height 12
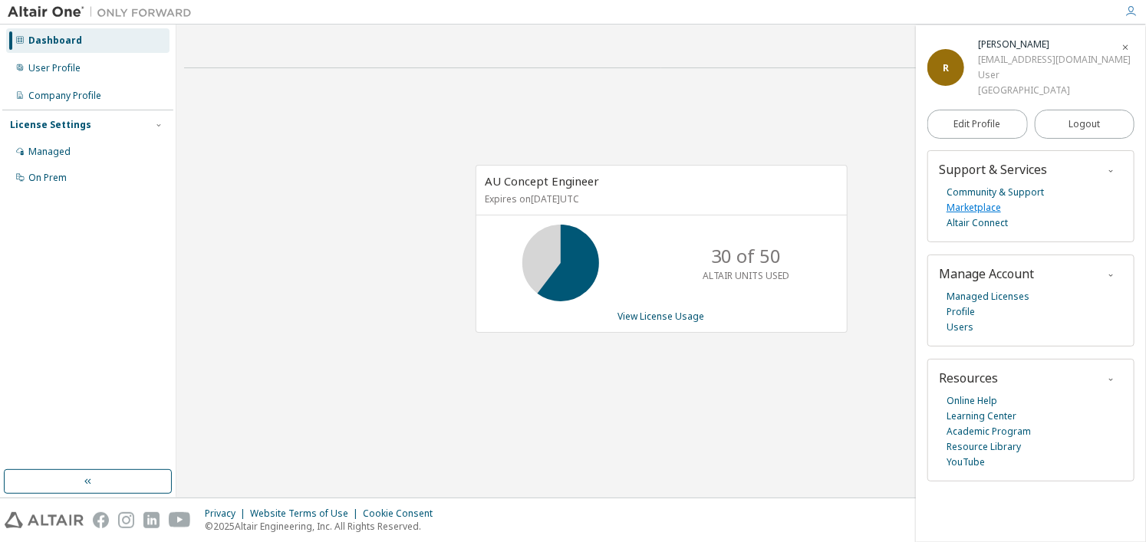
click at [993, 206] on link "Marketplace" at bounding box center [974, 207] width 54 height 15
